Goal: Find contact information: Find contact information

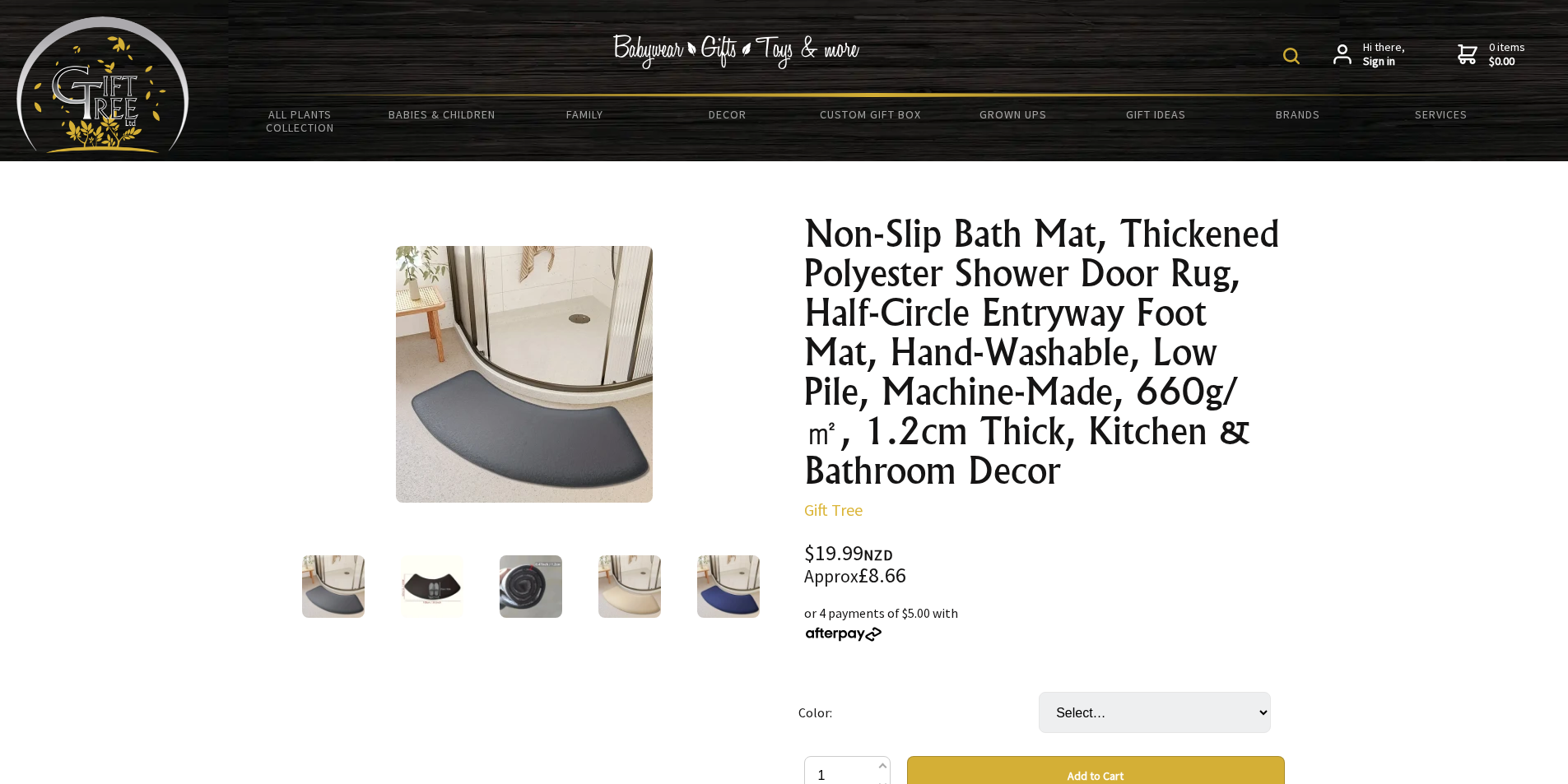
click at [1291, 48] on img at bounding box center [1292, 56] width 17 height 17
click at [1216, 50] on input "text" at bounding box center [1240, 54] width 134 height 28
type input "BATH MAT"
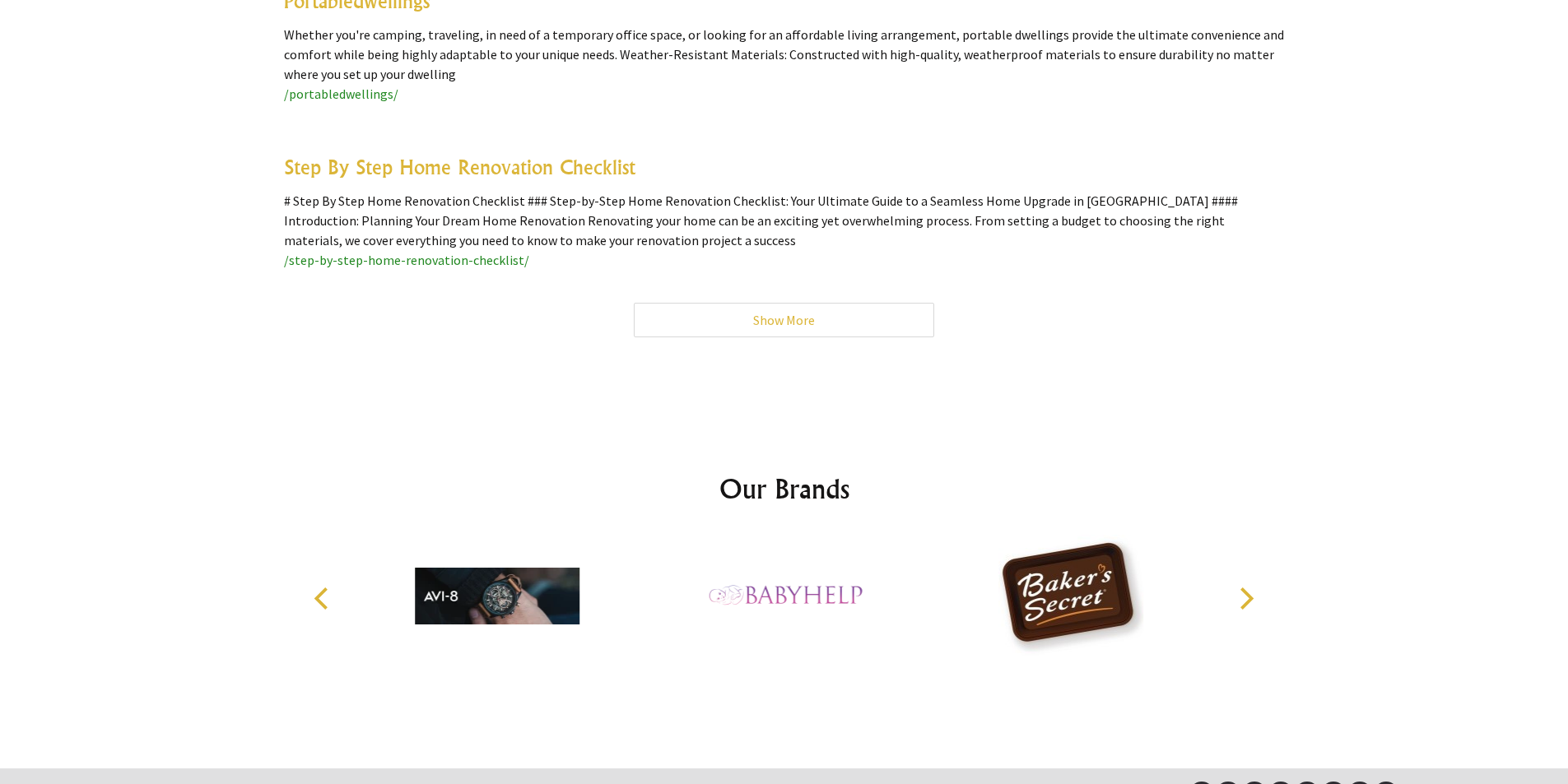
scroll to position [11470, 0]
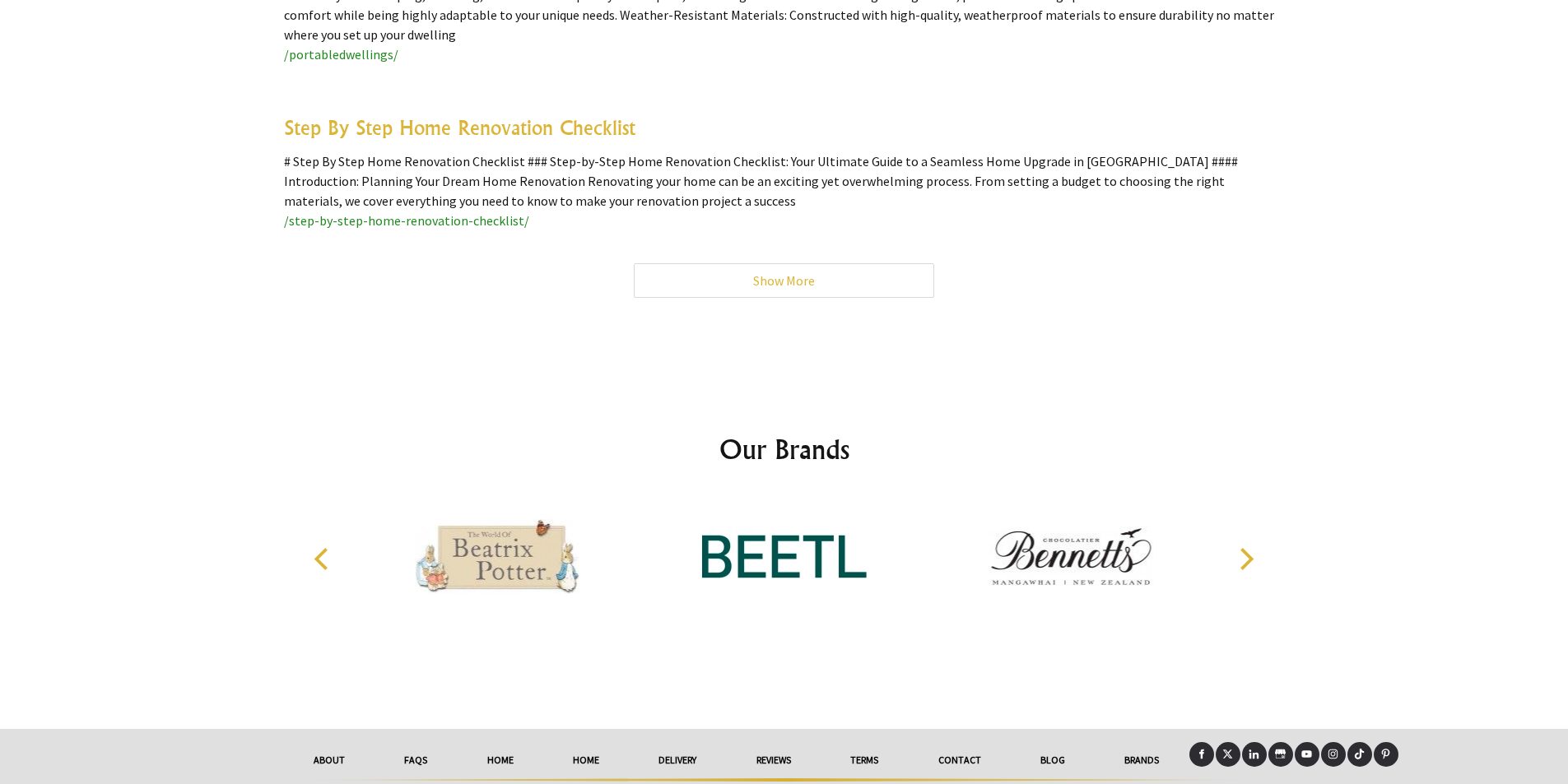
click at [972, 742] on link "Contact" at bounding box center [959, 760] width 102 height 36
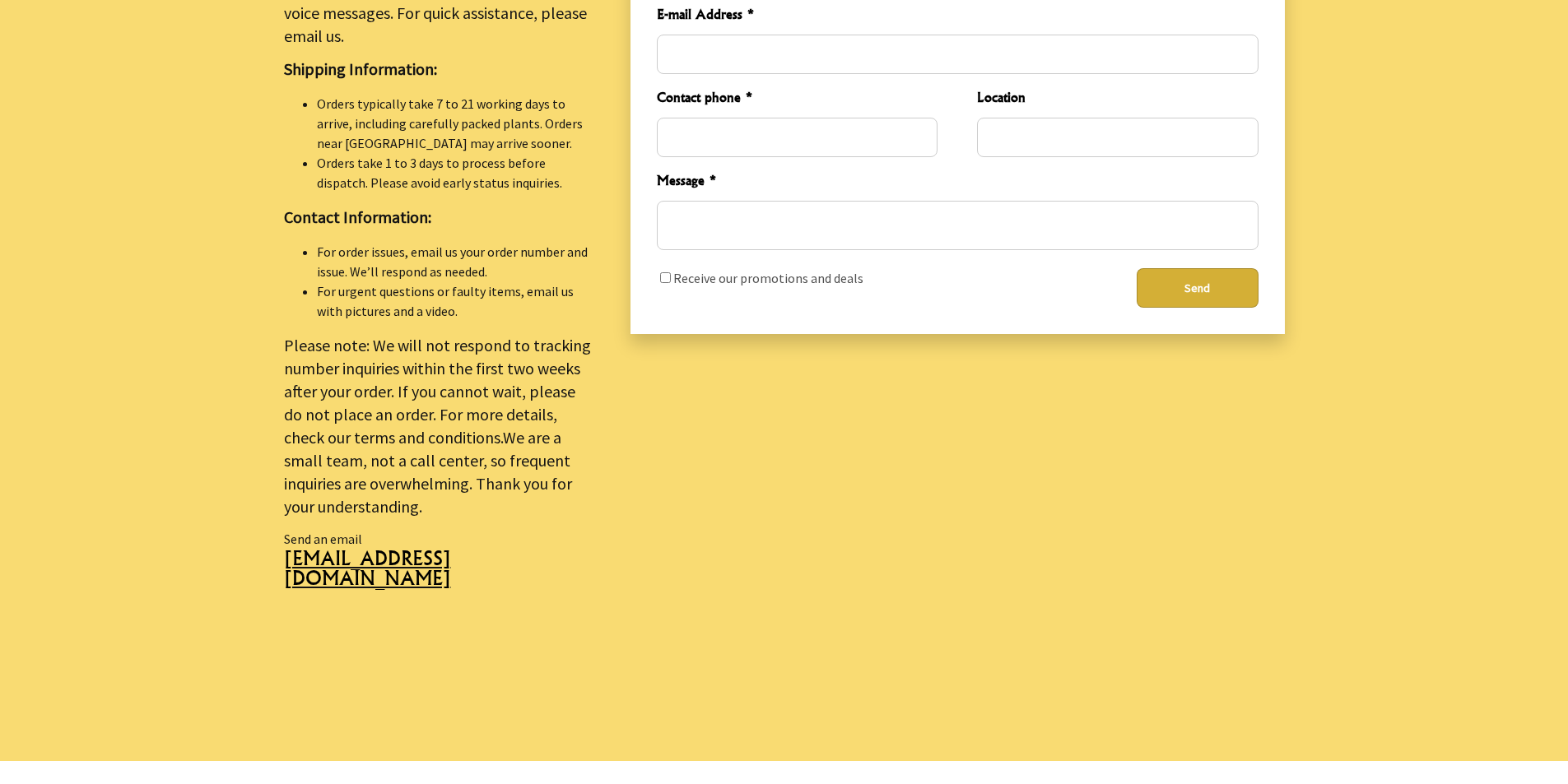
scroll to position [740, 0]
